Goal: Information Seeking & Learning: Learn about a topic

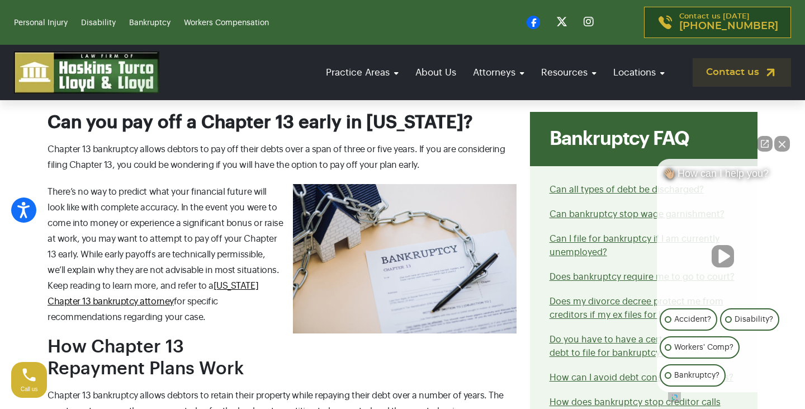
scroll to position [395, 0]
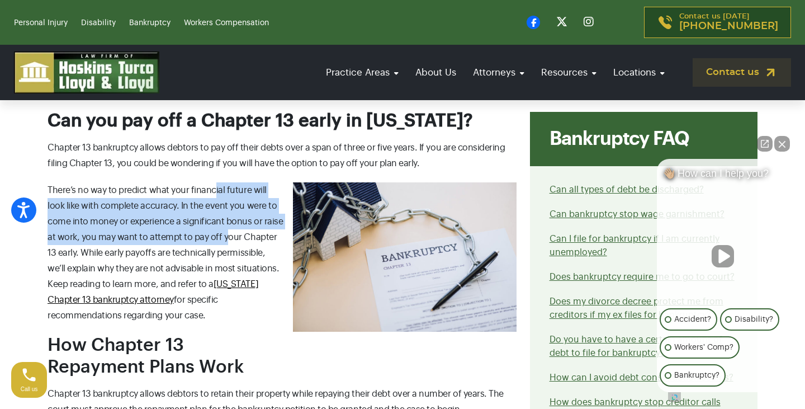
drag, startPoint x: 213, startPoint y: 189, endPoint x: 217, endPoint y: 240, distance: 50.5
click at [217, 240] on span "There’s no way to predict what your financial future will look like with comple…" at bounding box center [165, 237] width 235 height 103
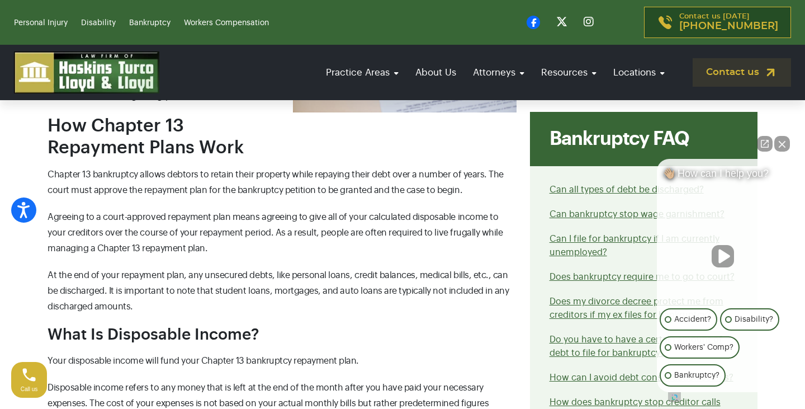
scroll to position [625, 0]
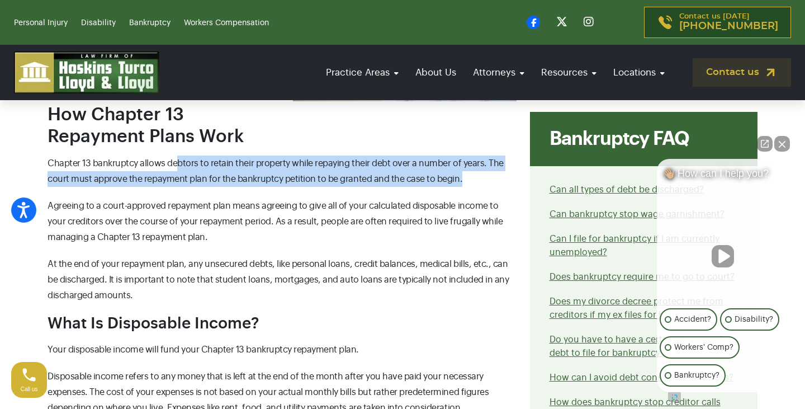
drag, startPoint x: 177, startPoint y: 159, endPoint x: 191, endPoint y: 190, distance: 33.8
click at [187, 177] on span "Chapter 13 bankruptcy allows debtors to retain their property while repaying th…" at bounding box center [276, 171] width 456 height 25
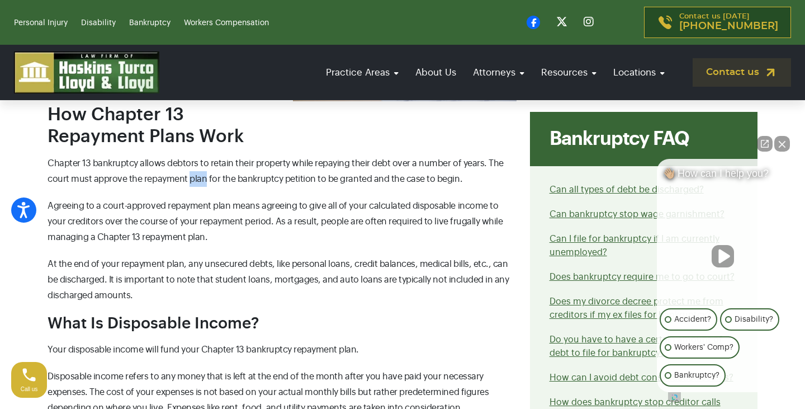
click at [187, 177] on span "Chapter 13 bankruptcy allows debtors to retain their property while repaying th…" at bounding box center [276, 171] width 456 height 25
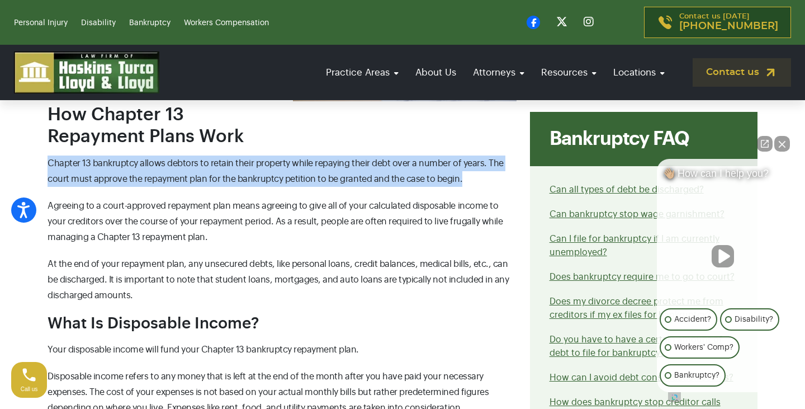
click at [187, 177] on span "Chapter 13 bankruptcy allows debtors to retain their property while repaying th…" at bounding box center [276, 171] width 456 height 25
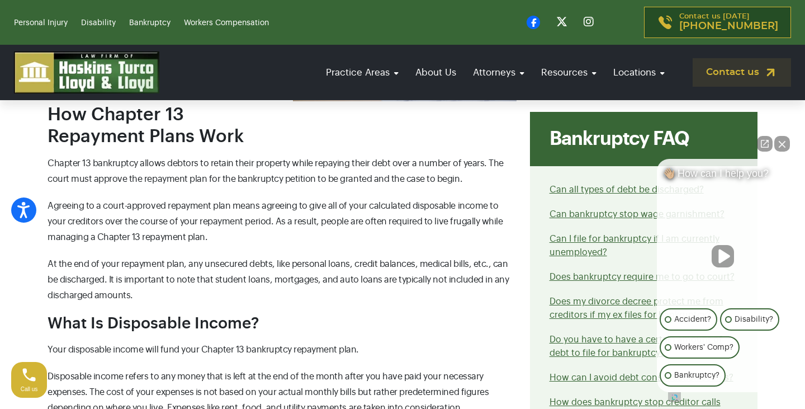
click at [187, 177] on span "Chapter 13 bankruptcy allows debtors to retain their property while repaying th…" at bounding box center [276, 171] width 456 height 25
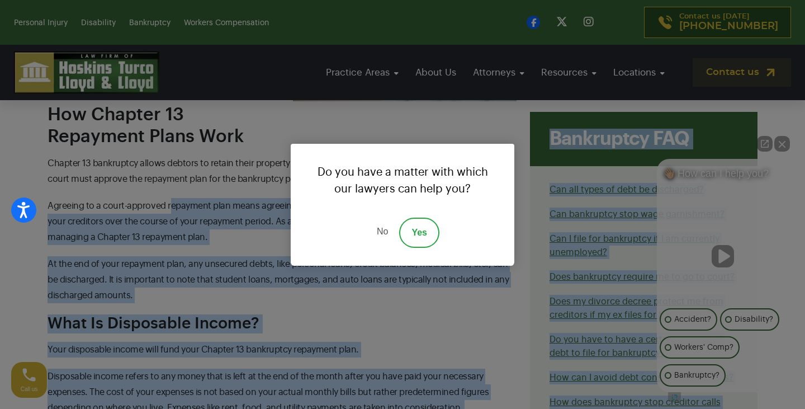
drag, startPoint x: 170, startPoint y: 202, endPoint x: 179, endPoint y: 235, distance: 34.7
click at [217, 229] on div "Do you have a matter with which our lawyers can help you? No Yes" at bounding box center [402, 204] width 805 height 409
click at [382, 231] on link "No" at bounding box center [383, 232] width 34 height 30
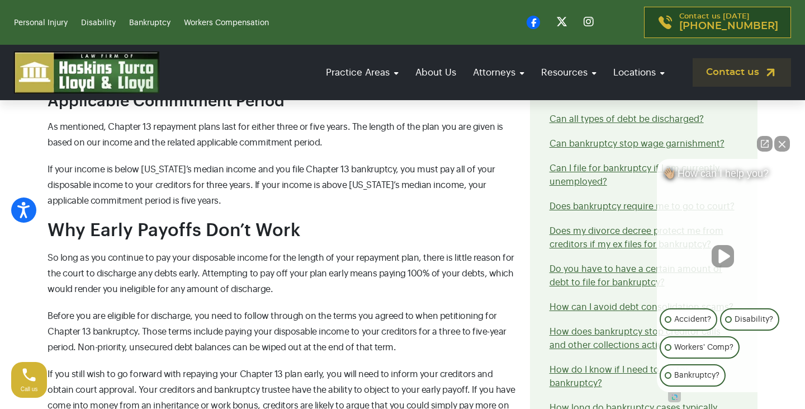
scroll to position [1006, 0]
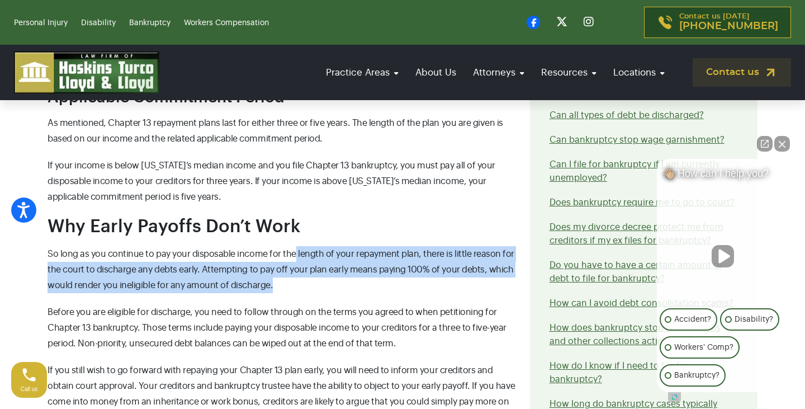
drag, startPoint x: 292, startPoint y: 259, endPoint x: 292, endPoint y: 298, distance: 38.6
click at [292, 298] on div "Can you pay off a Chapter 13 early in [US_STATE]? Chapter 13 bankruptcy allows …" at bounding box center [282, 286] width 482 height 1575
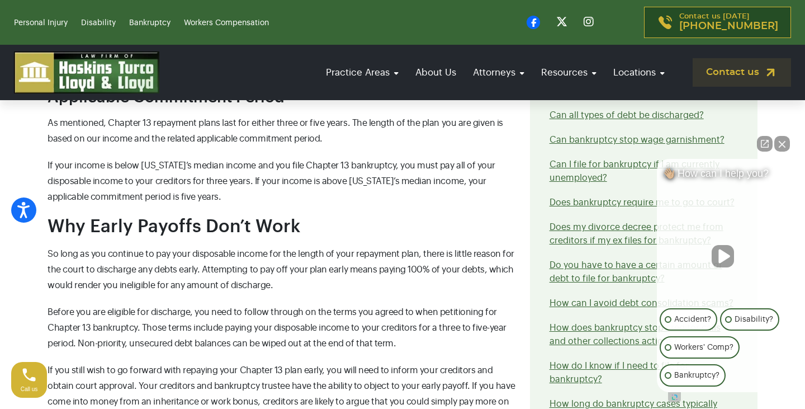
click at [273, 278] on p "So long as you continue to pay your disposable income for the length of your re…" at bounding box center [282, 269] width 469 height 47
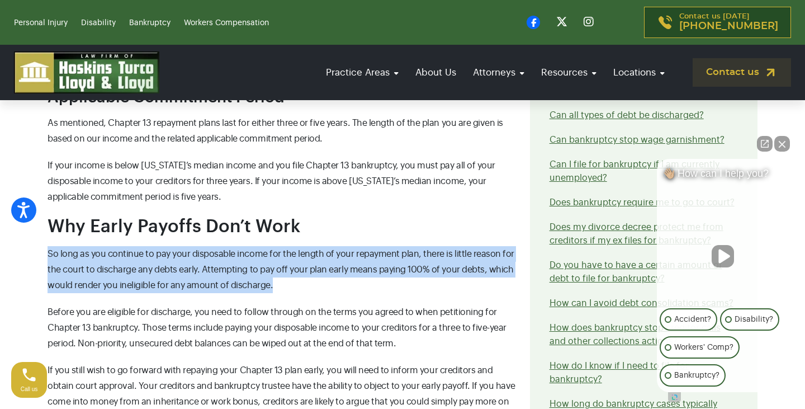
click at [273, 278] on p "So long as you continue to pay your disposable income for the length of your re…" at bounding box center [282, 269] width 469 height 47
click at [273, 275] on span "So long as you continue to pay your disposable income for the length of your re…" at bounding box center [281, 269] width 467 height 40
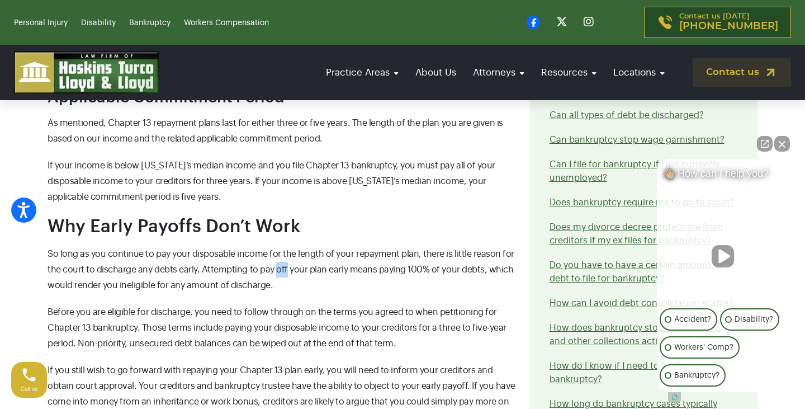
click at [273, 275] on span "So long as you continue to pay your disposable income for the length of your re…" at bounding box center [281, 269] width 467 height 40
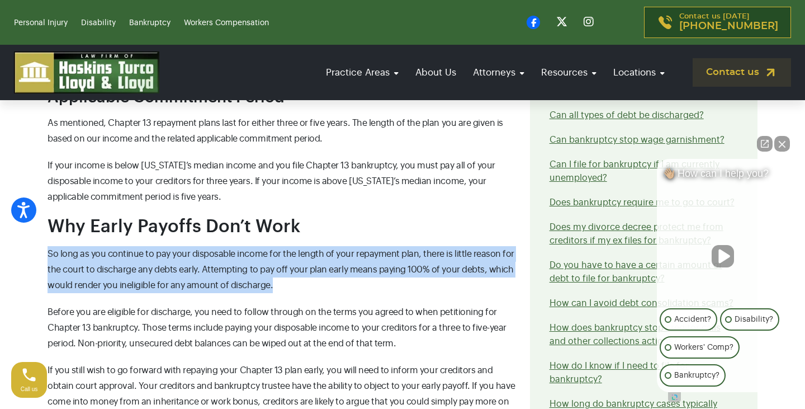
click at [273, 275] on span "So long as you continue to pay your disposable income for the length of your re…" at bounding box center [281, 269] width 467 height 40
click at [269, 279] on p "So long as you continue to pay your disposable income for the length of your re…" at bounding box center [282, 269] width 469 height 47
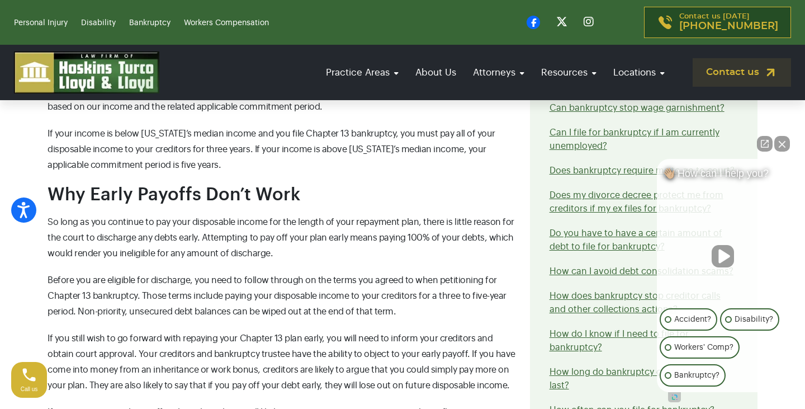
scroll to position [1086, 0]
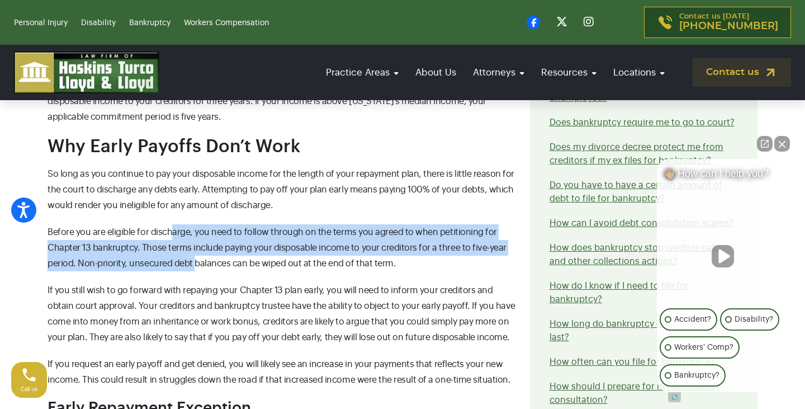
drag, startPoint x: 170, startPoint y: 229, endPoint x: 193, endPoint y: 262, distance: 40.5
click at [193, 262] on span "Before you are eligible for discharge, you need to follow through on the terms …" at bounding box center [277, 247] width 459 height 40
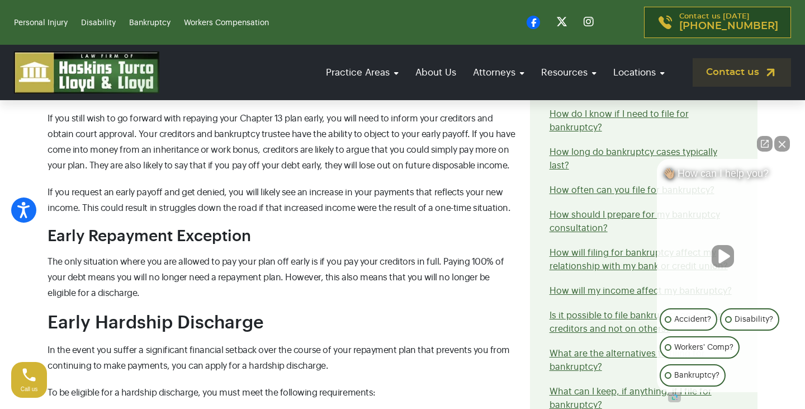
scroll to position [1411, 0]
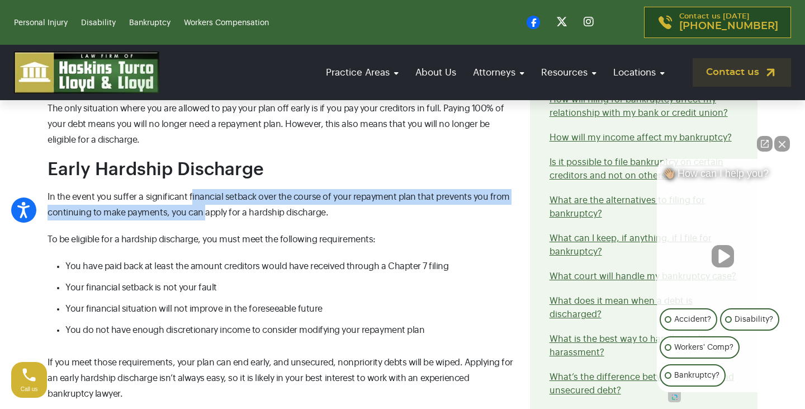
drag, startPoint x: 189, startPoint y: 199, endPoint x: 201, endPoint y: 213, distance: 18.2
click at [201, 213] on span "In the event you suffer a significant financial setback over the course of your…" at bounding box center [279, 204] width 462 height 25
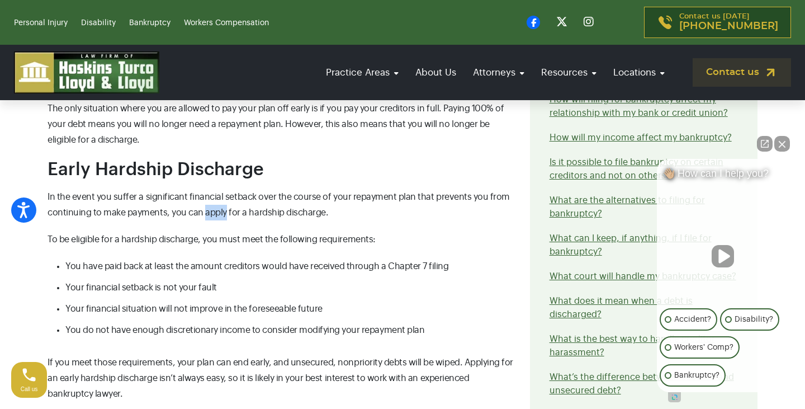
click at [201, 213] on span "In the event you suffer a significant financial setback over the course of your…" at bounding box center [279, 204] width 462 height 25
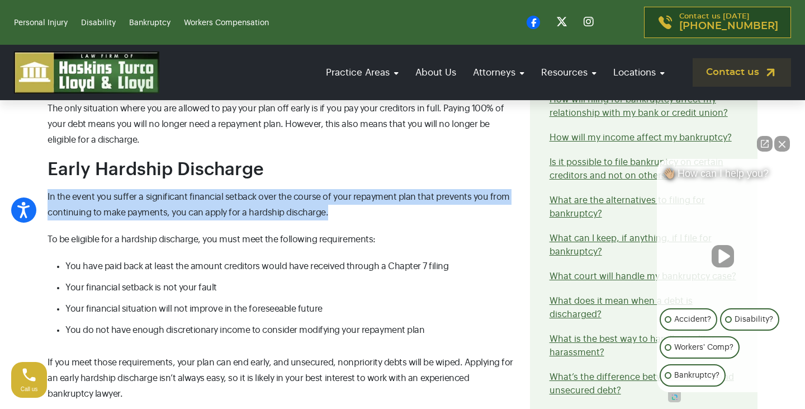
click at [201, 213] on span "In the event you suffer a significant financial setback over the course of your…" at bounding box center [279, 204] width 462 height 25
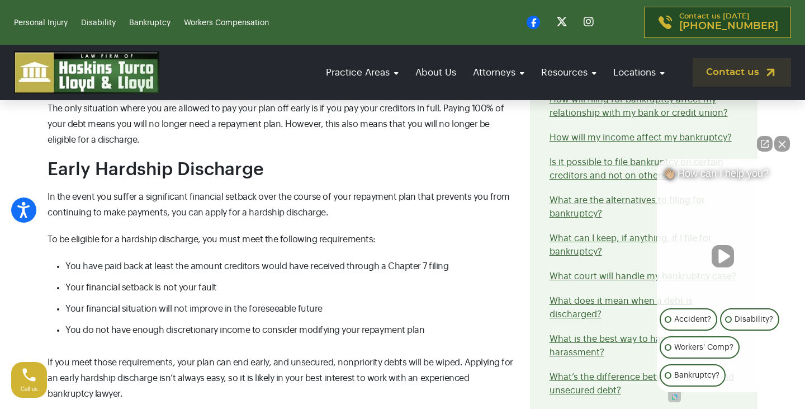
click at [215, 216] on span "In the event you suffer a significant financial setback over the course of your…" at bounding box center [279, 204] width 462 height 25
click at [238, 244] on span "To be eligible for a hardship discharge, you must meet the following requiremen…" at bounding box center [212, 239] width 328 height 9
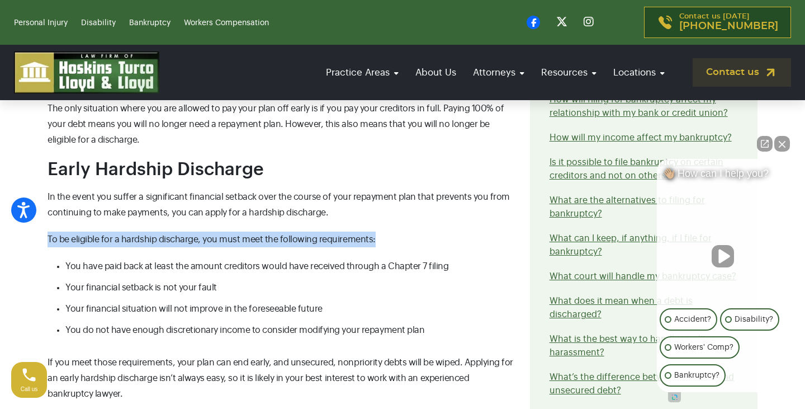
click at [238, 244] on span "To be eligible for a hardship discharge, you must meet the following requiremen…" at bounding box center [212, 239] width 328 height 9
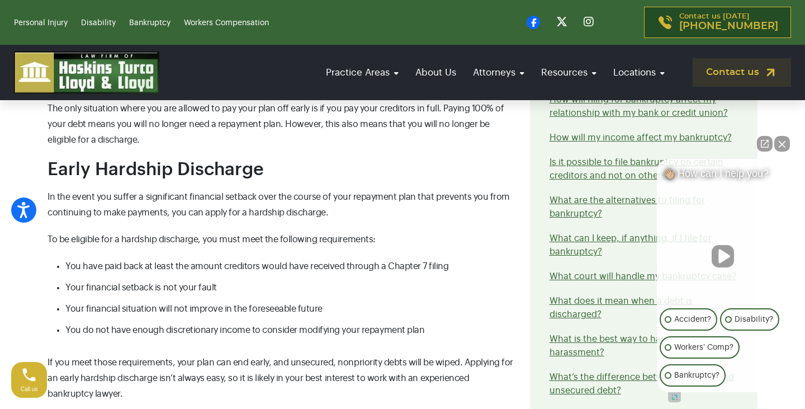
click at [254, 264] on span "You have paid back at least the amount creditors would have received through a …" at bounding box center [256, 266] width 383 height 9
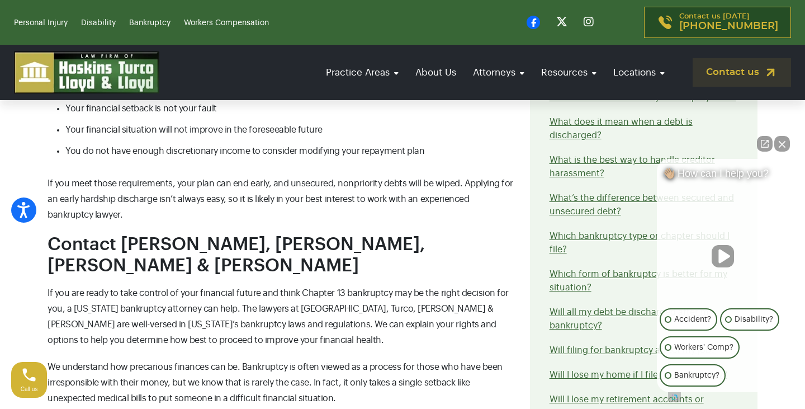
scroll to position [1593, 0]
